Goal: Use online tool/utility: Use online tool/utility

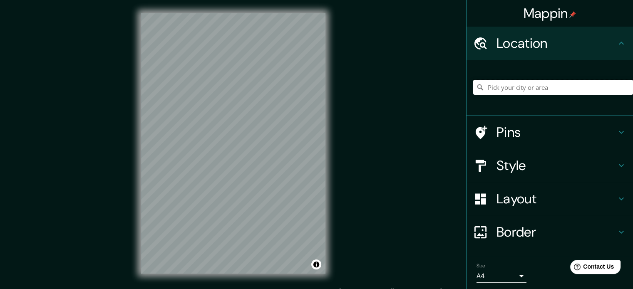
click at [527, 85] on input "Pick your city or area" at bounding box center [553, 87] width 160 height 15
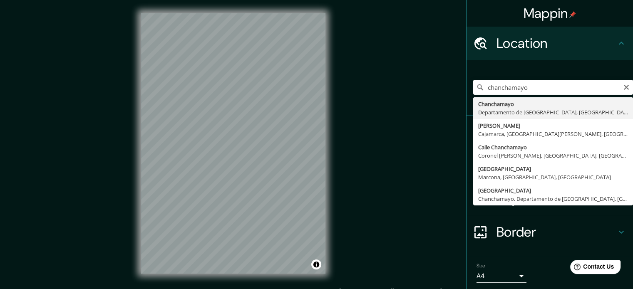
type input "Chanchamayo, Departamento de [GEOGRAPHIC_DATA], [GEOGRAPHIC_DATA]"
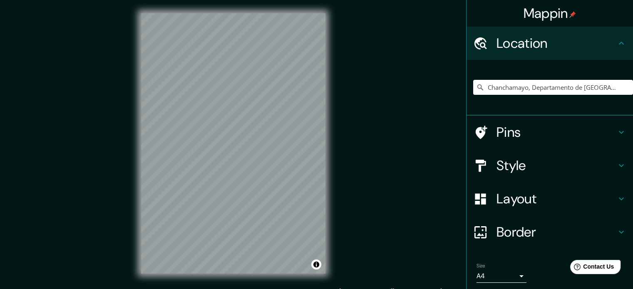
click at [562, 131] on h4 "Pins" at bounding box center [556, 132] width 120 height 17
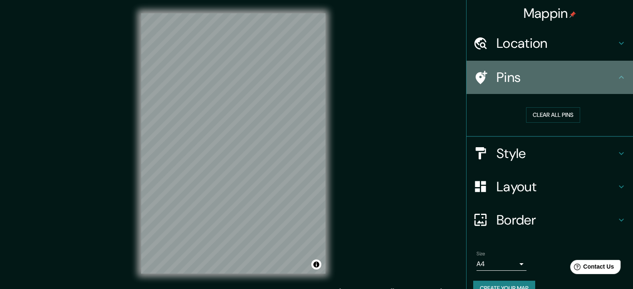
click at [584, 82] on h4 "Pins" at bounding box center [556, 77] width 120 height 17
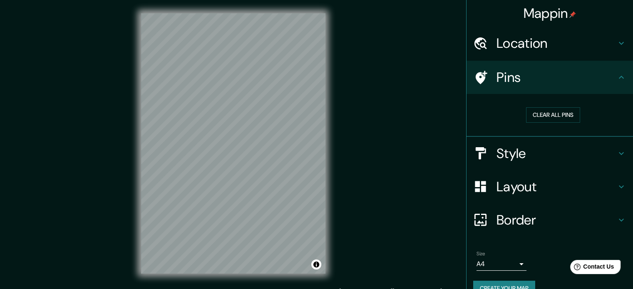
click at [591, 154] on h4 "Style" at bounding box center [556, 153] width 120 height 17
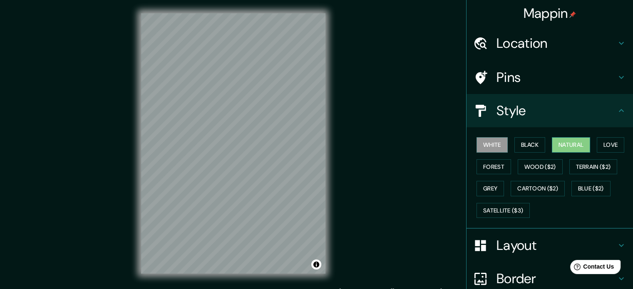
click at [561, 152] on button "Natural" at bounding box center [571, 144] width 38 height 15
click at [528, 241] on h4 "Layout" at bounding box center [556, 245] width 120 height 17
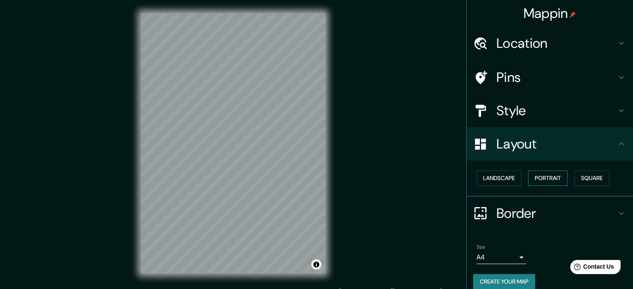
click at [546, 180] on button "Portrait" at bounding box center [548, 178] width 40 height 15
click at [506, 180] on button "Landscape" at bounding box center [498, 178] width 45 height 15
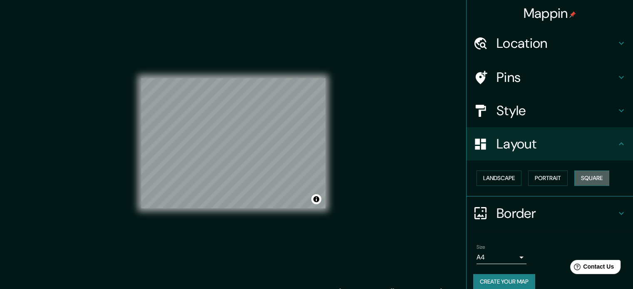
click at [581, 177] on button "Square" at bounding box center [591, 178] width 35 height 15
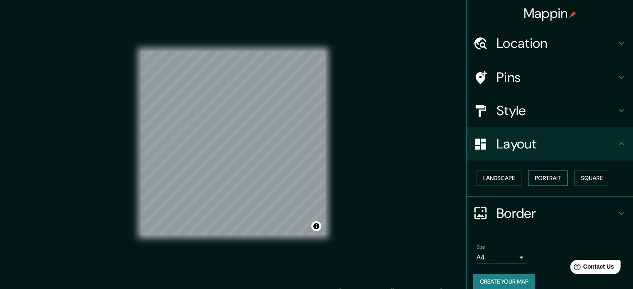
click at [540, 178] on button "Portrait" at bounding box center [548, 178] width 40 height 15
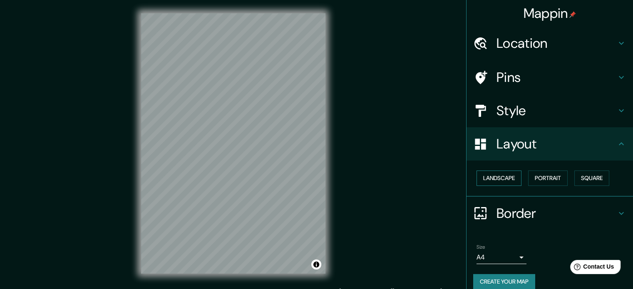
click at [494, 176] on button "Landscape" at bounding box center [498, 178] width 45 height 15
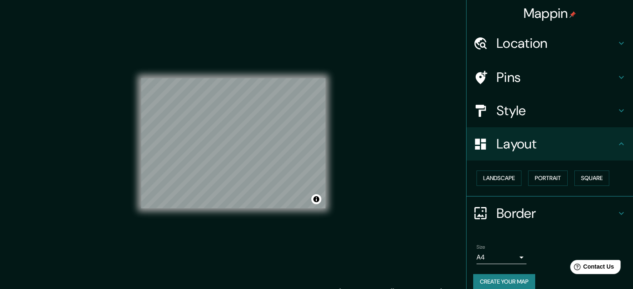
click at [513, 258] on body "Mappin Location [GEOGRAPHIC_DATA], [GEOGRAPHIC_DATA], [GEOGRAPHIC_DATA] Pins St…" at bounding box center [316, 144] width 633 height 289
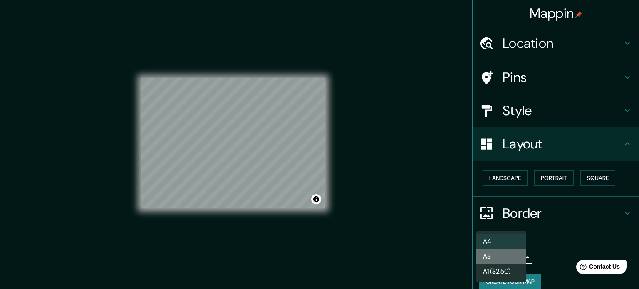
click at [506, 258] on li "A3" at bounding box center [501, 256] width 50 height 15
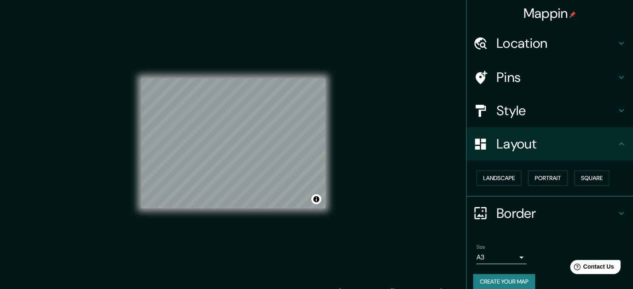
click at [606, 114] on h4 "Style" at bounding box center [556, 110] width 120 height 17
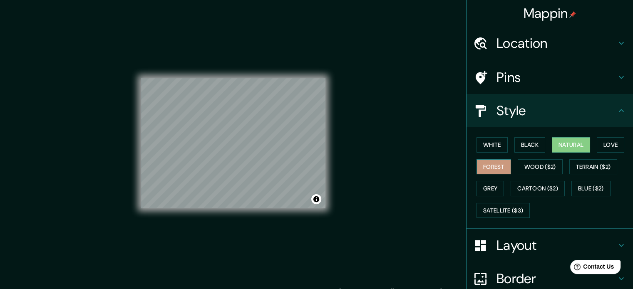
click at [486, 167] on button "Forest" at bounding box center [493, 166] width 35 height 15
click at [523, 166] on button "Wood ($2)" at bounding box center [540, 166] width 45 height 15
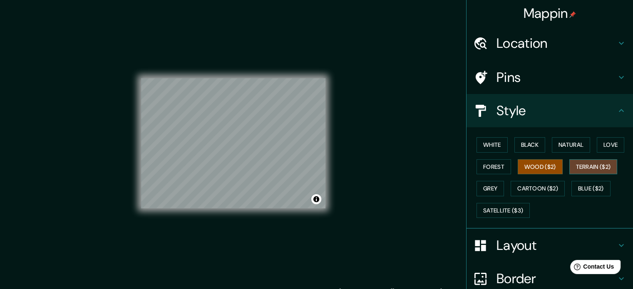
click at [576, 168] on button "Terrain ($2)" at bounding box center [593, 166] width 48 height 15
click at [493, 187] on button "Grey" at bounding box center [489, 188] width 27 height 15
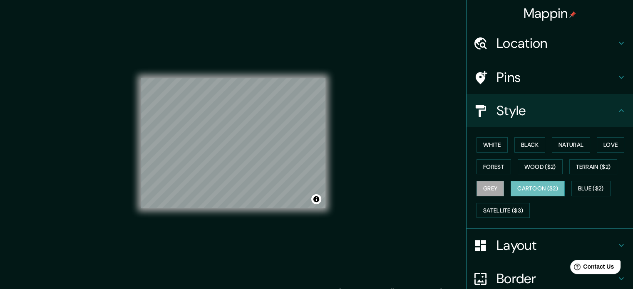
click at [515, 185] on button "Cartoon ($2)" at bounding box center [537, 188] width 54 height 15
click at [576, 183] on button "Blue ($2)" at bounding box center [590, 188] width 39 height 15
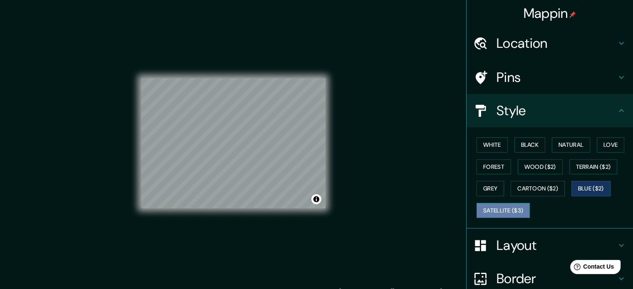
click at [499, 208] on button "Satellite ($3)" at bounding box center [502, 210] width 53 height 15
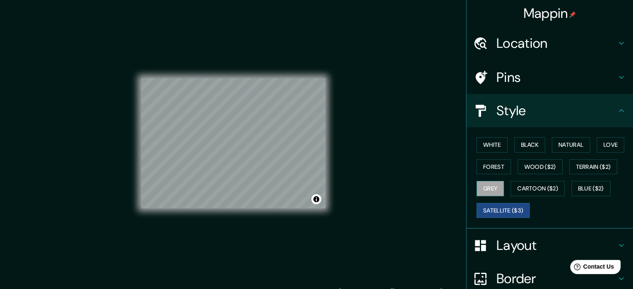
click at [491, 184] on button "Grey" at bounding box center [489, 188] width 27 height 15
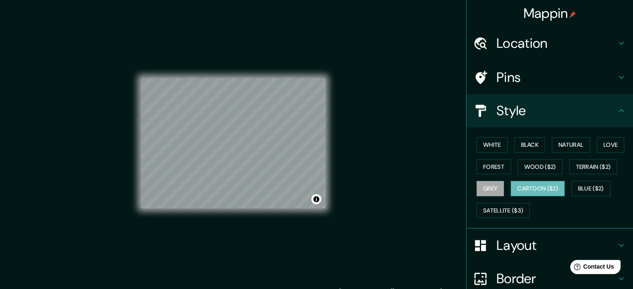
click at [518, 188] on button "Cartoon ($2)" at bounding box center [537, 188] width 54 height 15
click at [498, 166] on button "Forest" at bounding box center [493, 166] width 35 height 15
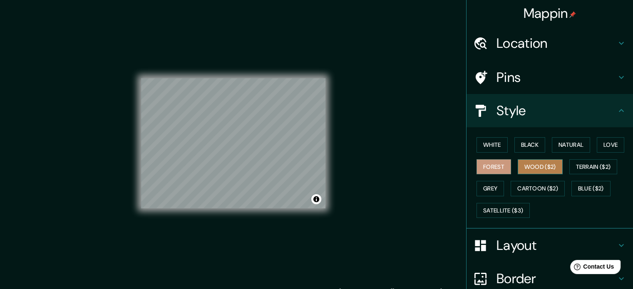
click at [524, 166] on button "Wood ($2)" at bounding box center [540, 166] width 45 height 15
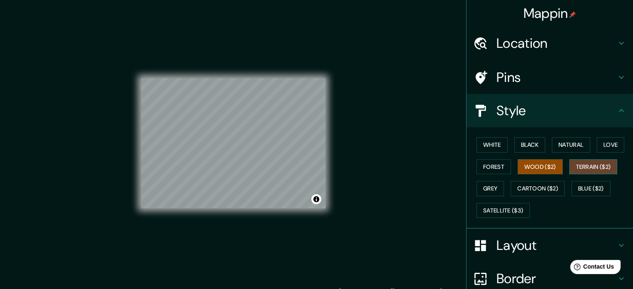
click at [580, 168] on button "Terrain ($2)" at bounding box center [593, 166] width 48 height 15
click at [597, 143] on button "Love" at bounding box center [610, 144] width 27 height 15
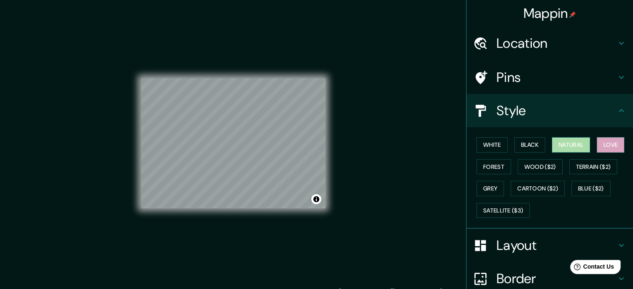
click at [565, 148] on button "Natural" at bounding box center [571, 144] width 38 height 15
click at [531, 149] on button "Black" at bounding box center [529, 144] width 31 height 15
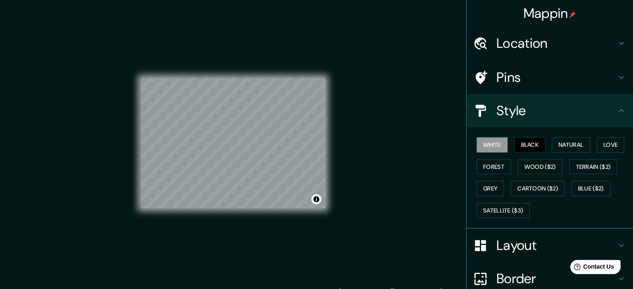
click at [486, 146] on button "White" at bounding box center [491, 144] width 31 height 15
click at [560, 146] on button "Natural" at bounding box center [571, 144] width 38 height 15
click at [300, 159] on div at bounding box center [300, 158] width 7 height 7
click at [302, 159] on div at bounding box center [301, 158] width 7 height 7
click at [518, 146] on button "Black" at bounding box center [529, 144] width 31 height 15
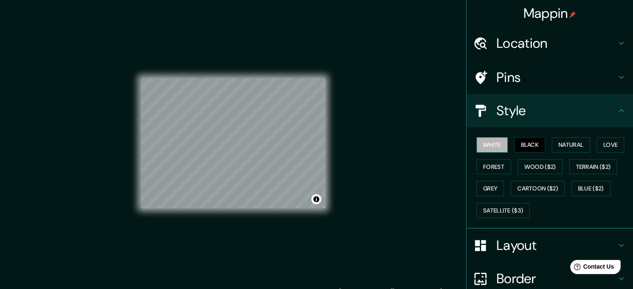
click at [493, 149] on button "White" at bounding box center [491, 144] width 31 height 15
click at [516, 142] on button "Black" at bounding box center [529, 144] width 31 height 15
click at [546, 141] on div "White Black Natural Love Forest Wood ($2) Terrain ($2) Grey Cartoon ($2) Blue (…" at bounding box center [553, 177] width 160 height 87
click at [553, 142] on button "Natural" at bounding box center [571, 144] width 38 height 15
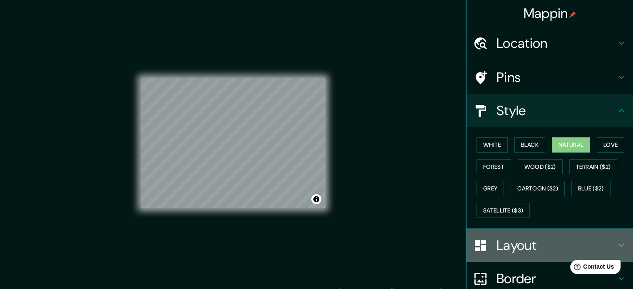
click at [527, 244] on h4 "Layout" at bounding box center [556, 245] width 120 height 17
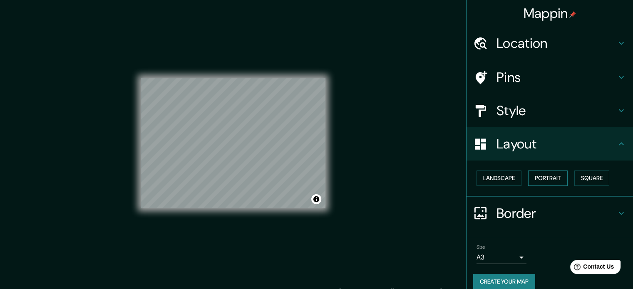
click at [548, 178] on button "Portrait" at bounding box center [548, 178] width 40 height 15
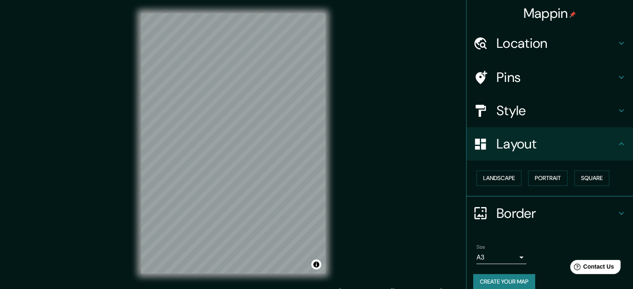
scroll to position [2, 0]
